Goal: Task Accomplishment & Management: Manage account settings

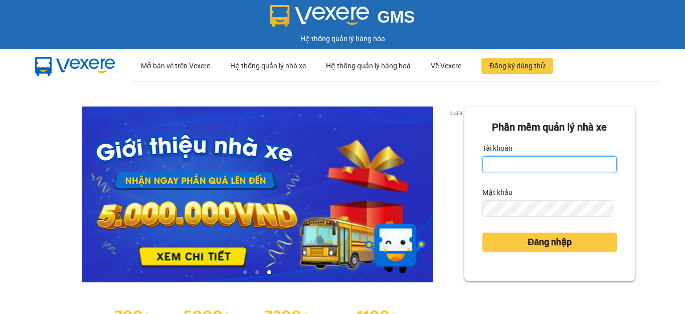
type input "hang2.xedn"
drag, startPoint x: 526, startPoint y: 164, endPoint x: 471, endPoint y: 173, distance: 55.8
click at [471, 173] on div "Phần mềm quản lý nhà xe Tài khoản hang2.xedn Mật khẩu Đăng nhập" at bounding box center [550, 193] width 171 height 174
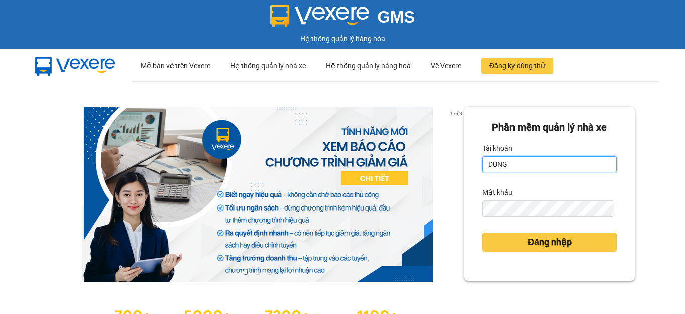
type input "dungqs.xedn"
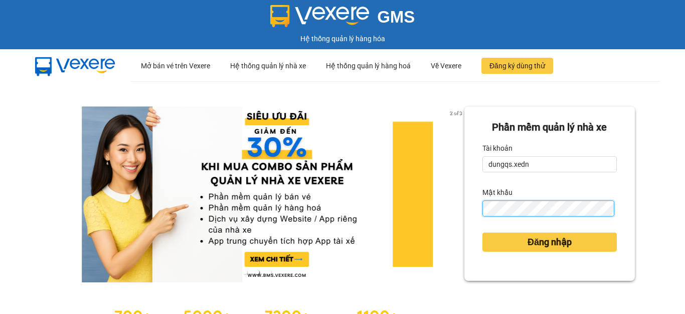
click at [469, 216] on div "Phần mềm quản lý nhà xe Tài khoản dungqs.xedn Mật khẩu Đăng nhập" at bounding box center [550, 193] width 171 height 174
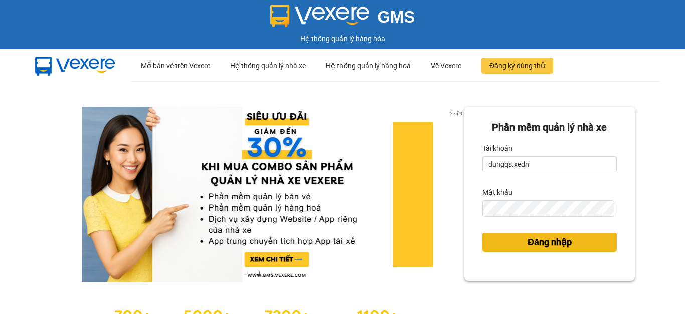
click at [520, 244] on button "Đăng nhập" at bounding box center [550, 241] width 134 height 19
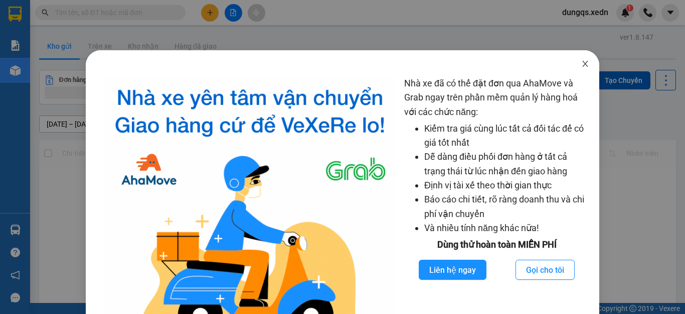
click at [582, 65] on icon "close" at bounding box center [586, 64] width 8 height 8
